Goal: Book appointment/travel/reservation

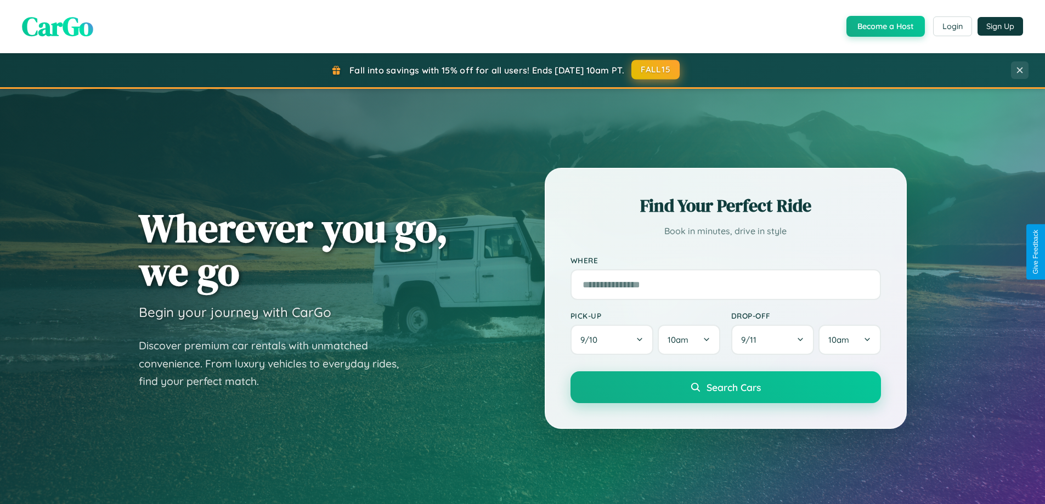
click at [656, 70] on button "FALL15" at bounding box center [656, 70] width 48 height 20
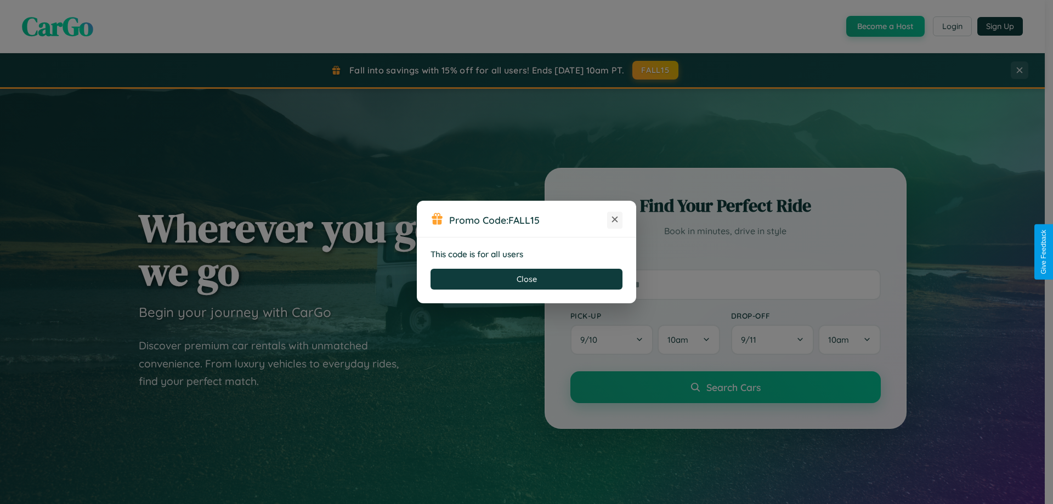
click at [615, 220] on icon at bounding box center [615, 219] width 11 height 11
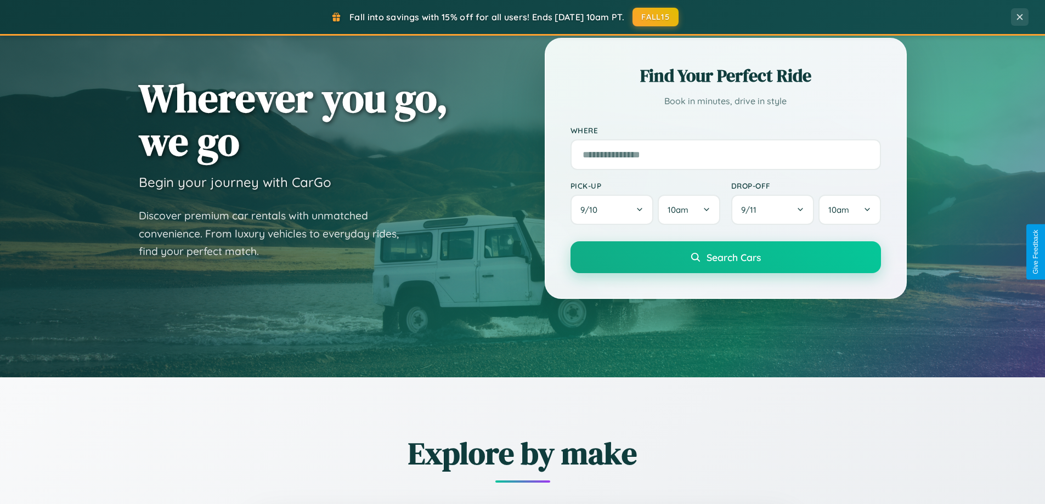
scroll to position [1763, 0]
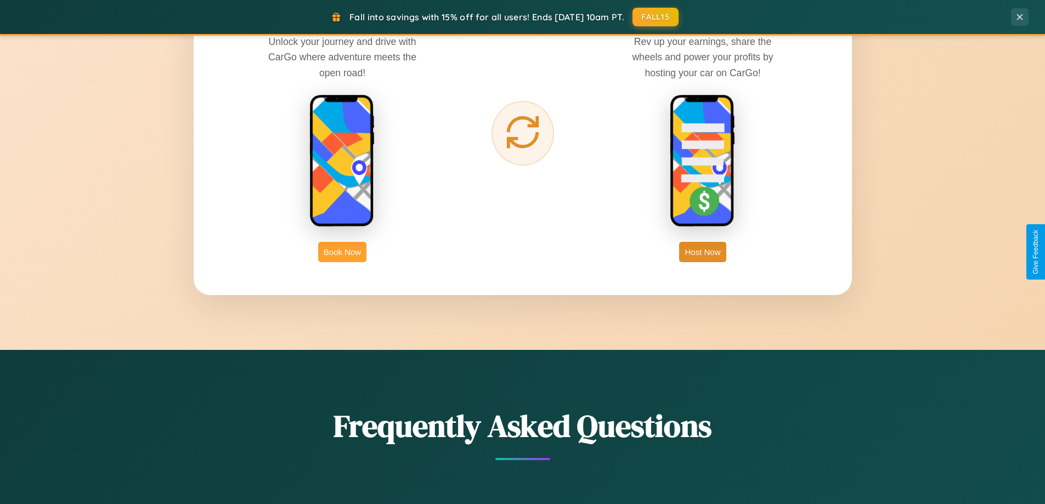
click at [342, 252] on button "Book Now" at bounding box center [342, 252] width 48 height 20
